Goal: Find specific page/section: Find specific page/section

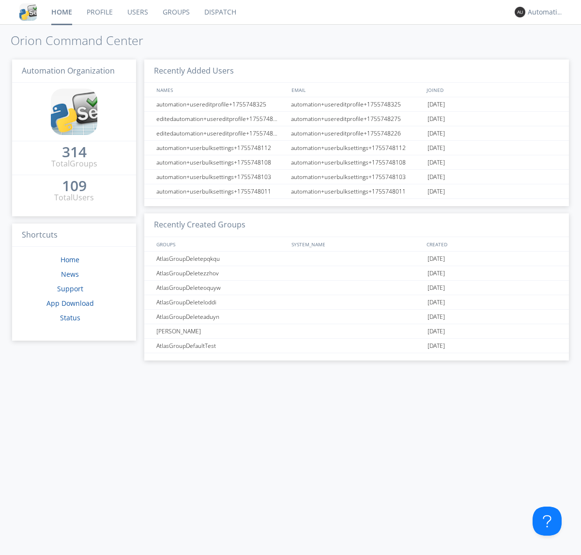
click at [219, 12] on link "Dispatch" at bounding box center [220, 12] width 46 height 24
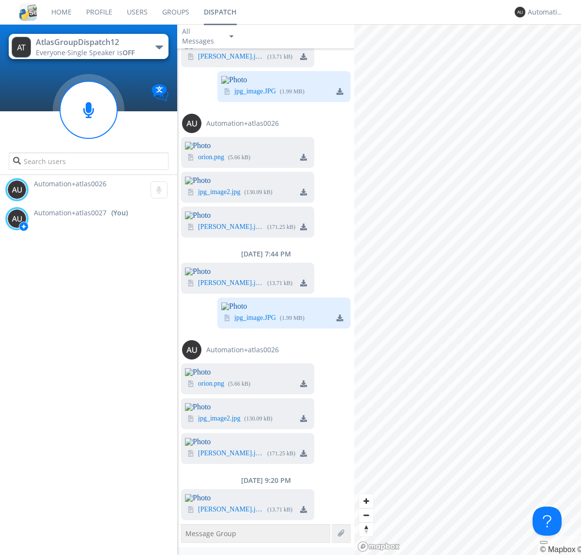
scroll to position [3118, 0]
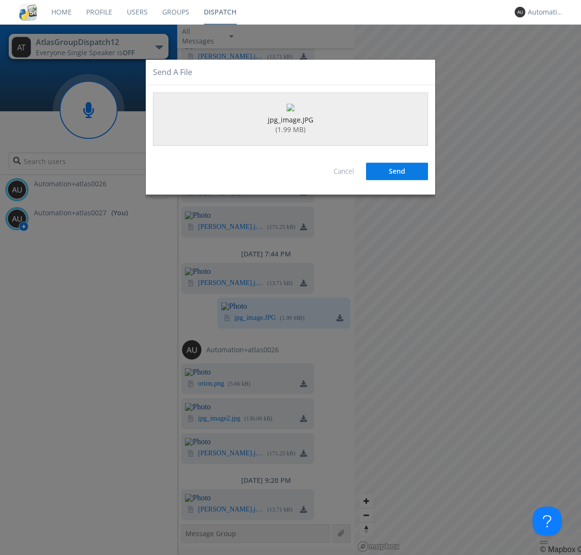
click at [397, 180] on button "Send" at bounding box center [397, 171] width 62 height 17
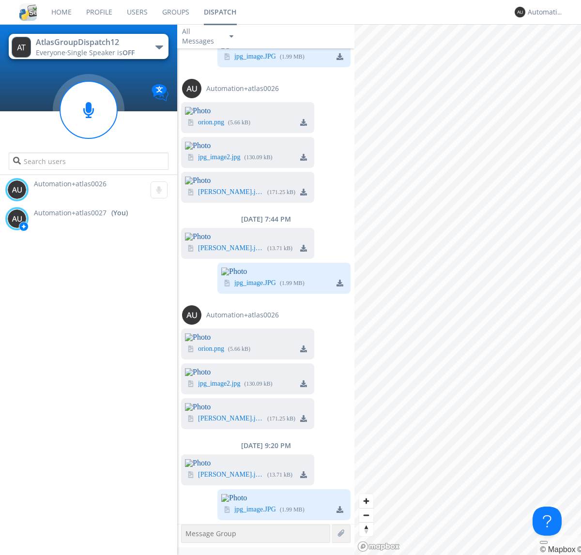
scroll to position [3268, 0]
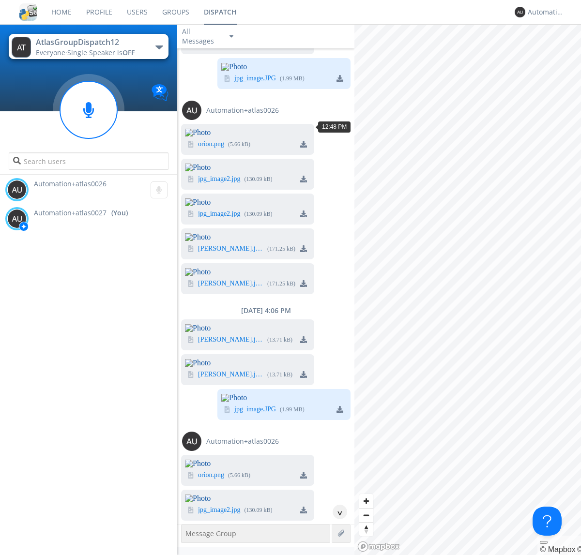
scroll to position [45, 0]
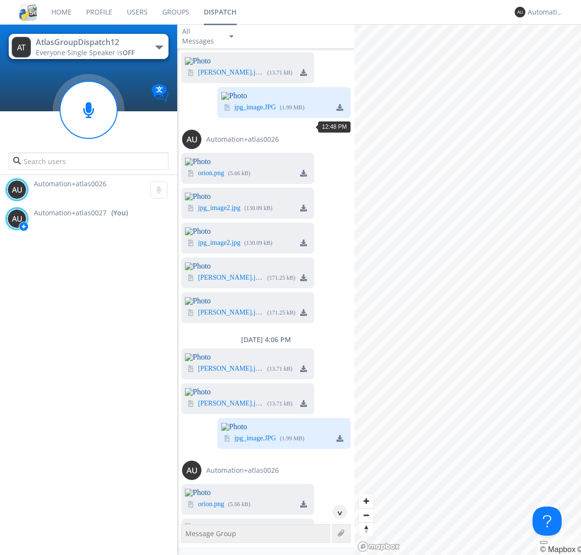
click at [336, 512] on div "^" at bounding box center [339, 512] width 15 height 15
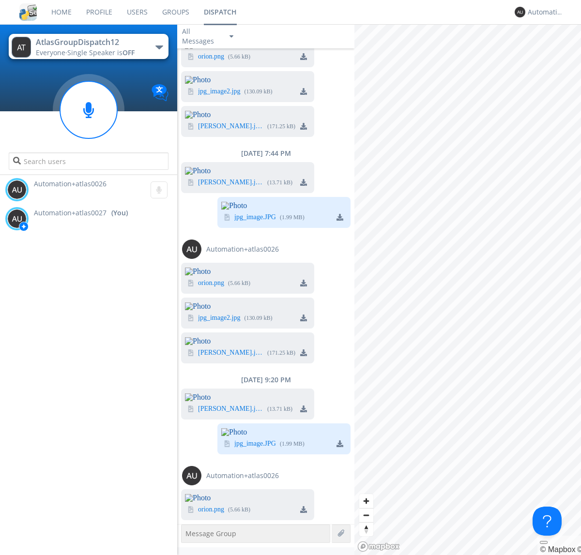
scroll to position [3422, 0]
click at [543, 12] on div "Automation+atlas0027" at bounding box center [545, 12] width 36 height 10
